Goal: Navigation & Orientation: Find specific page/section

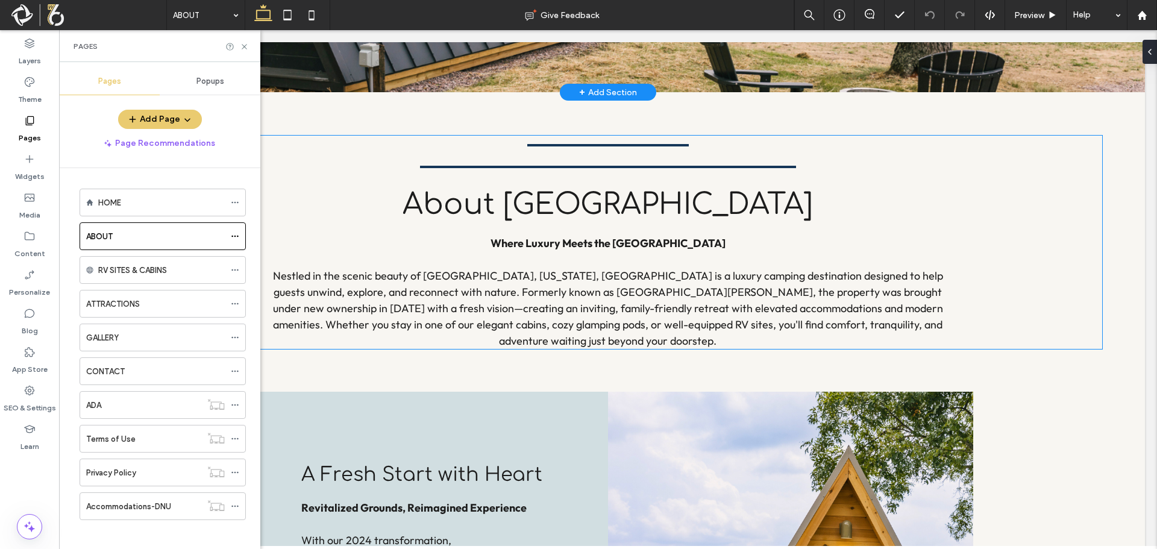
scroll to position [422, 0]
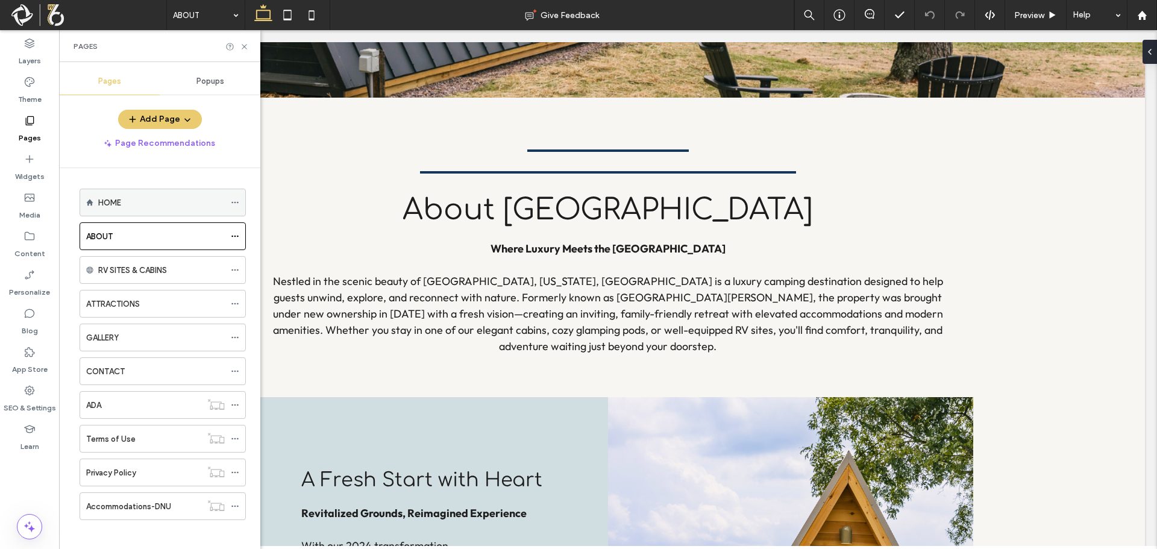
click at [151, 197] on div "HOME" at bounding box center [161, 202] width 127 height 13
click at [245, 47] on use at bounding box center [244, 46] width 5 height 5
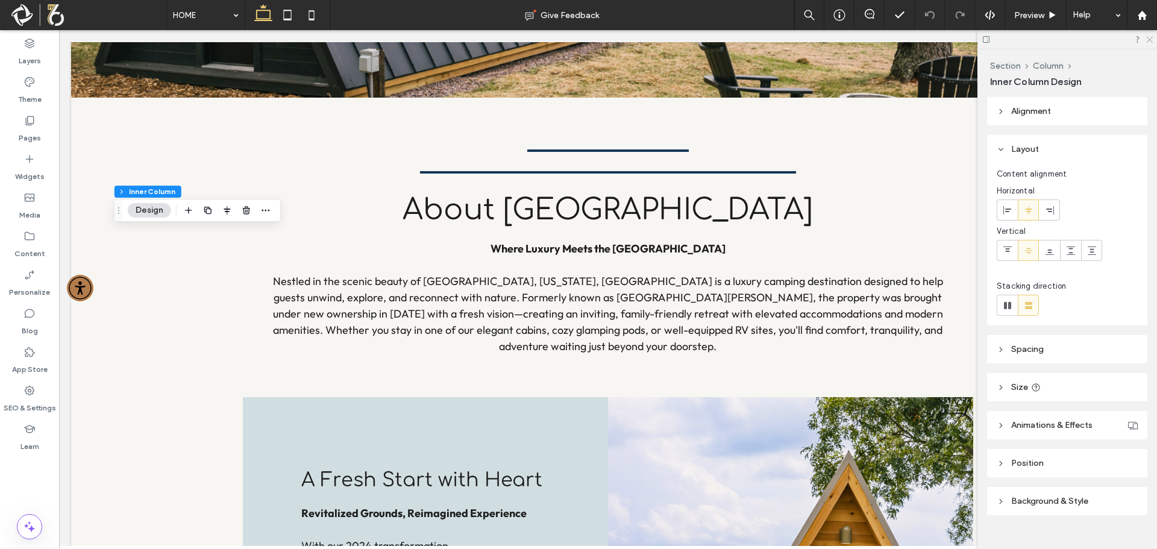
click at [1150, 42] on icon at bounding box center [1149, 39] width 8 height 8
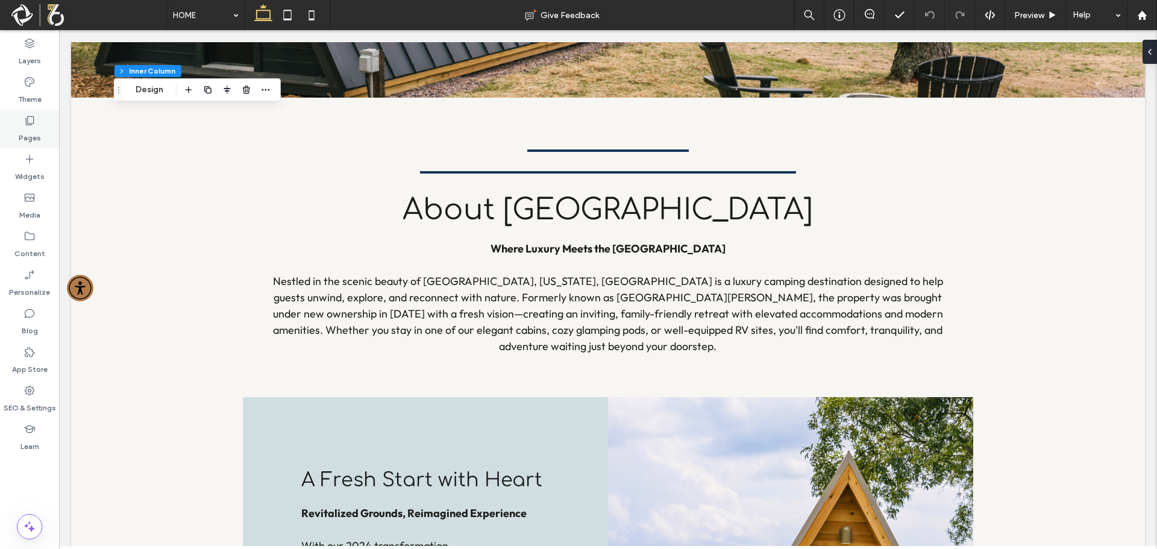
click at [16, 130] on div "Pages" at bounding box center [29, 129] width 59 height 39
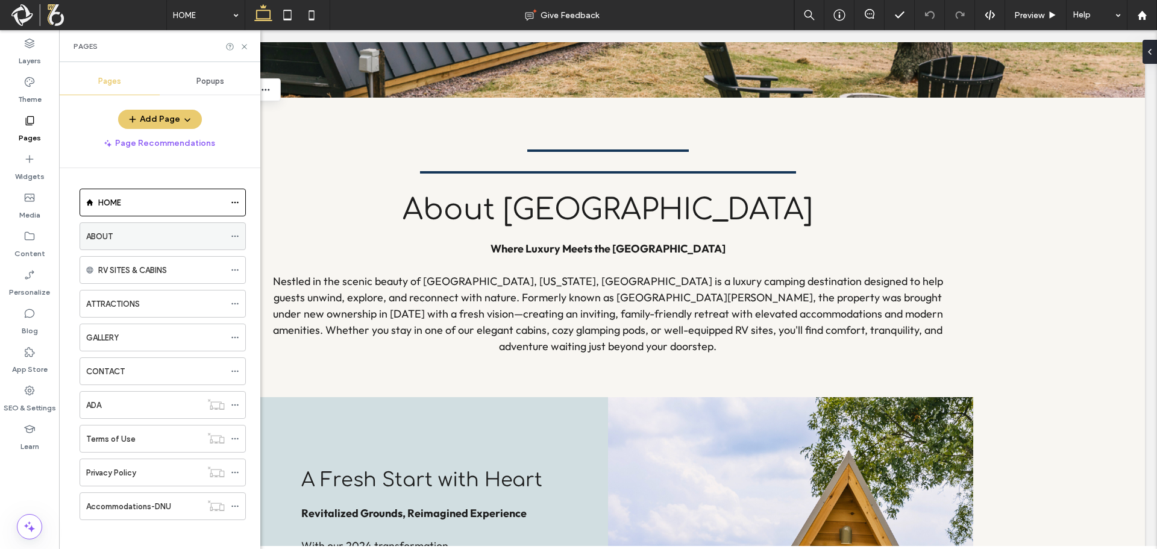
click at [171, 239] on div "ABOUT" at bounding box center [155, 236] width 139 height 13
click at [240, 42] on icon at bounding box center [244, 46] width 9 height 9
